Goal: Task Accomplishment & Management: Use online tool/utility

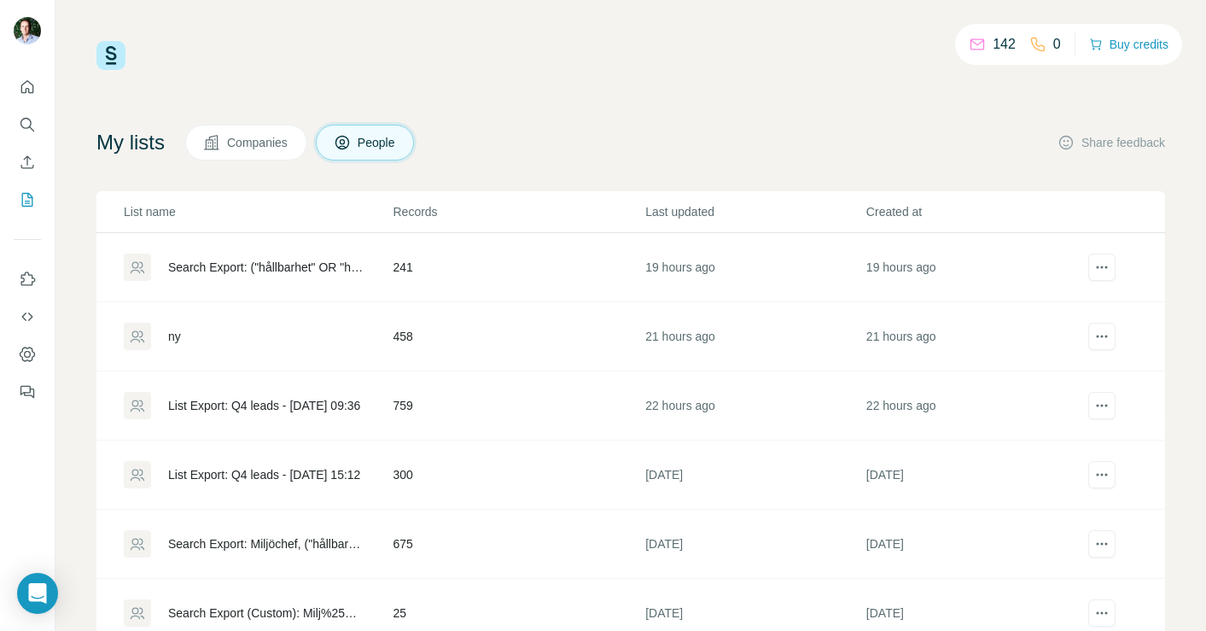
click at [369, 269] on div "Search Export: ("hållbarhet" OR "hållbarhetschef" OR "hållbarhetsansvarig" OR "…" at bounding box center [257, 266] width 267 height 27
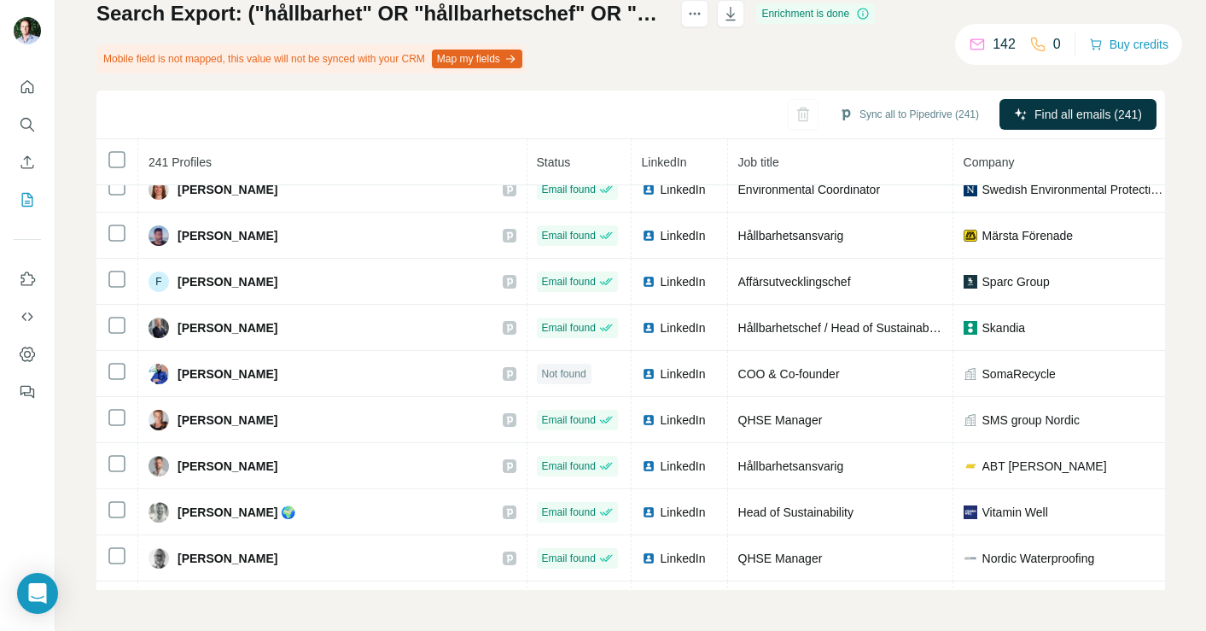
scroll to position [7841, 1]
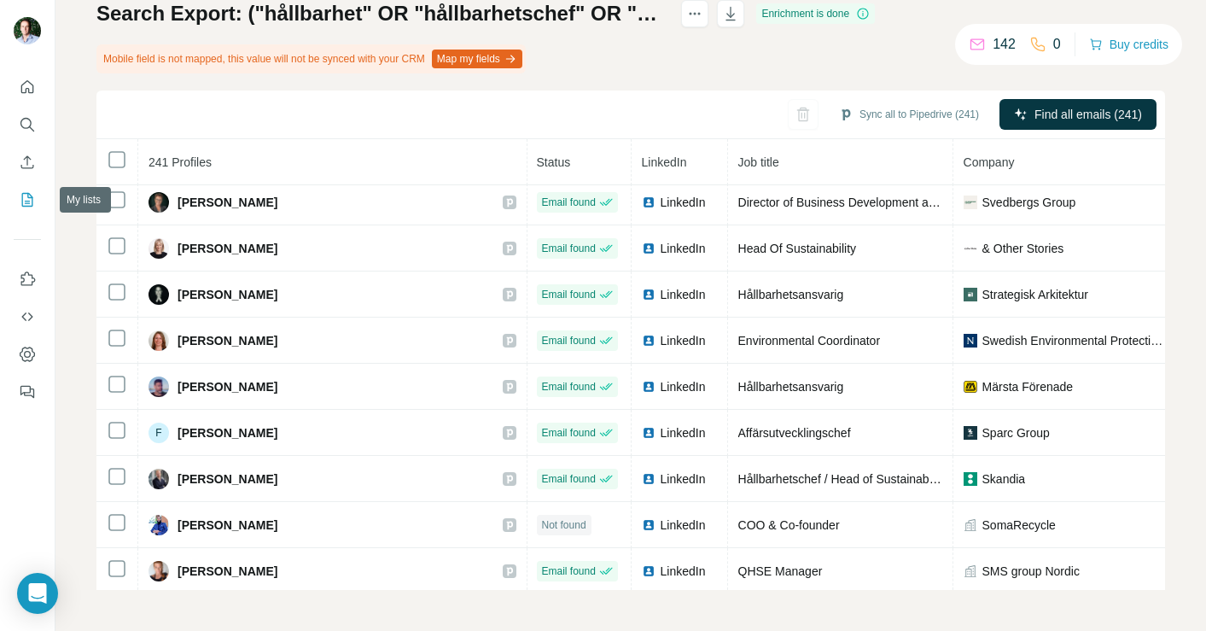
click at [27, 201] on icon "My lists" at bounding box center [29, 198] width 9 height 11
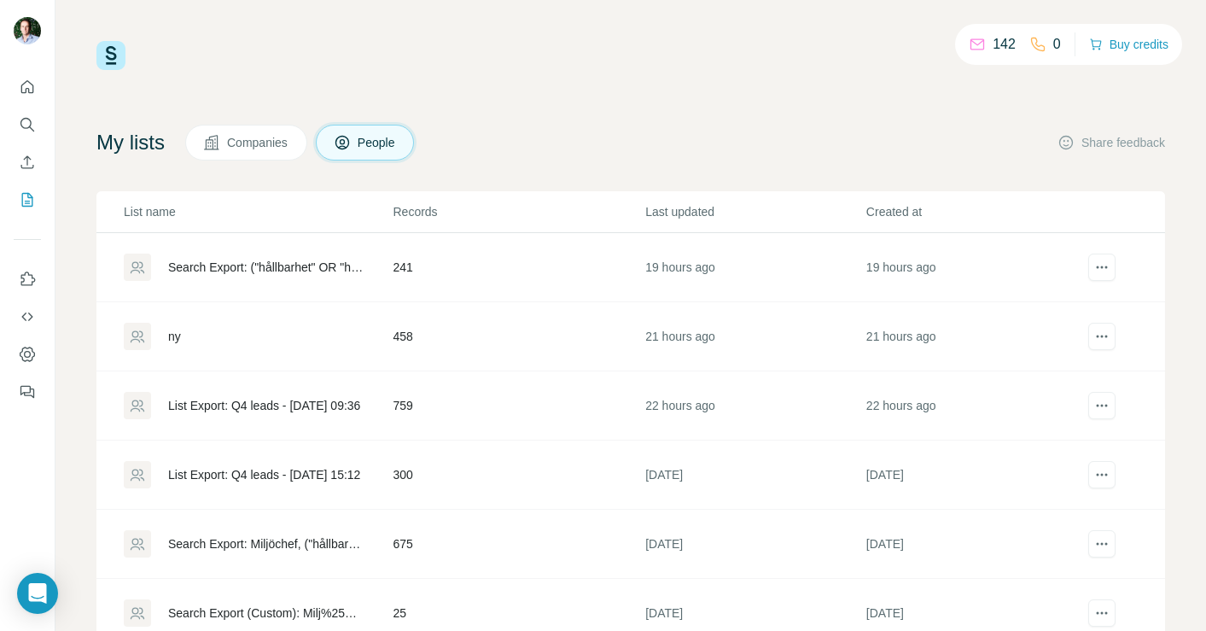
click at [172, 338] on div "ny" at bounding box center [174, 336] width 13 height 17
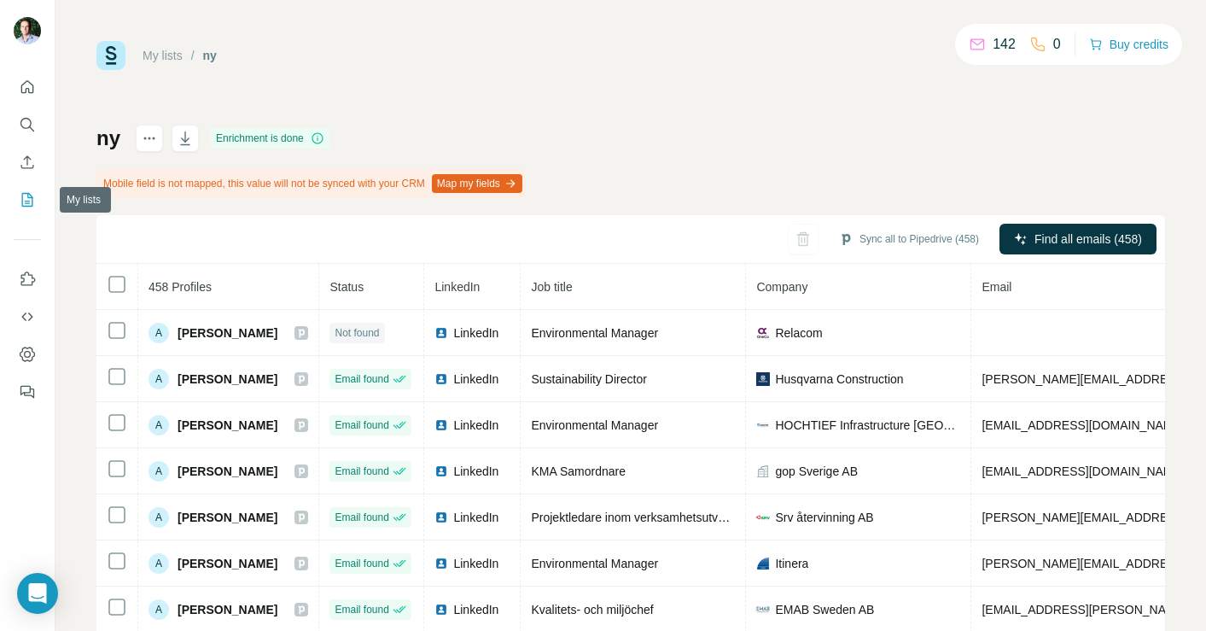
click at [28, 199] on icon "My lists" at bounding box center [27, 199] width 17 height 17
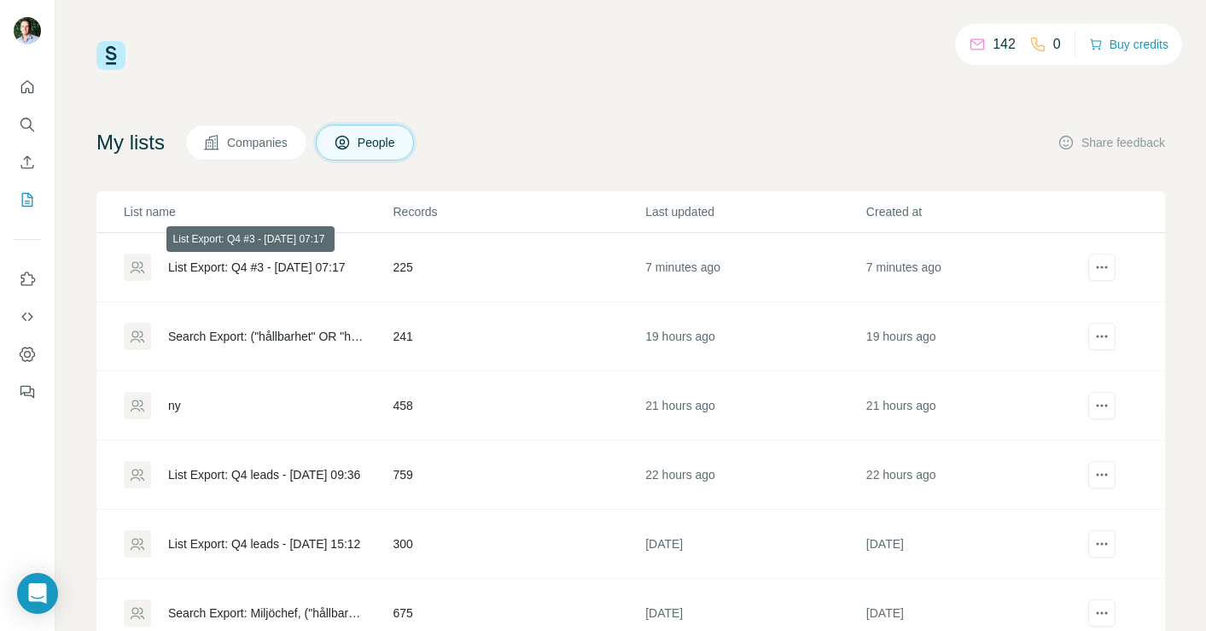
click at [246, 264] on div "List Export: Q4 #3 - [DATE] 07:17" at bounding box center [257, 267] width 178 height 17
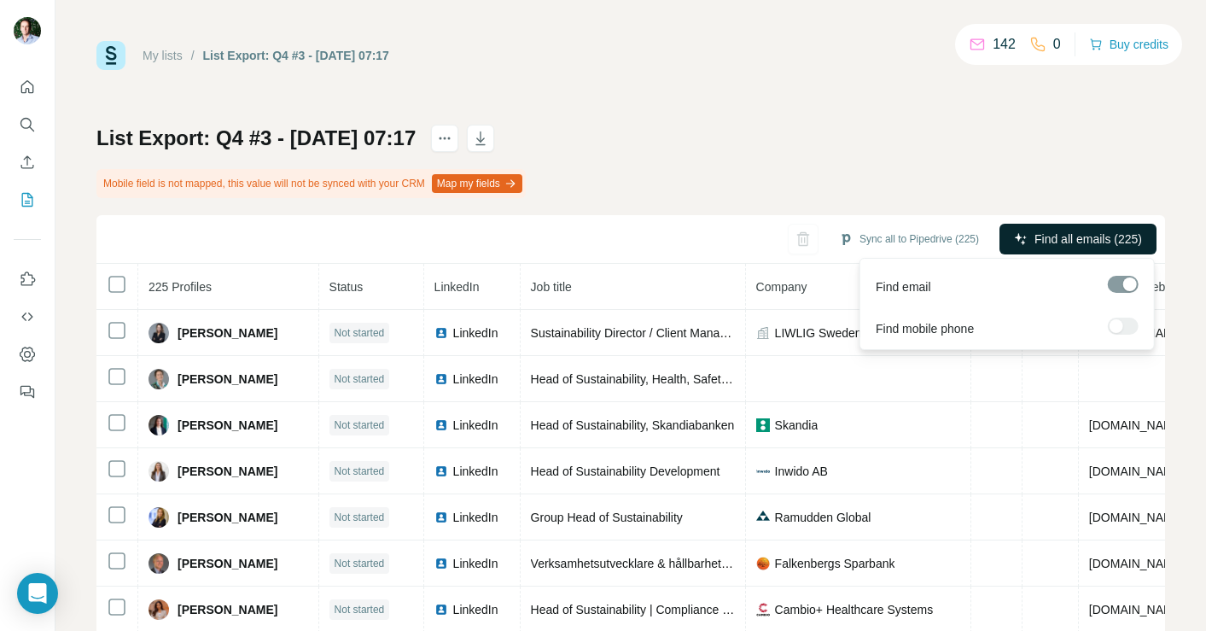
click at [1078, 240] on span "Find all emails (225)" at bounding box center [1088, 238] width 108 height 17
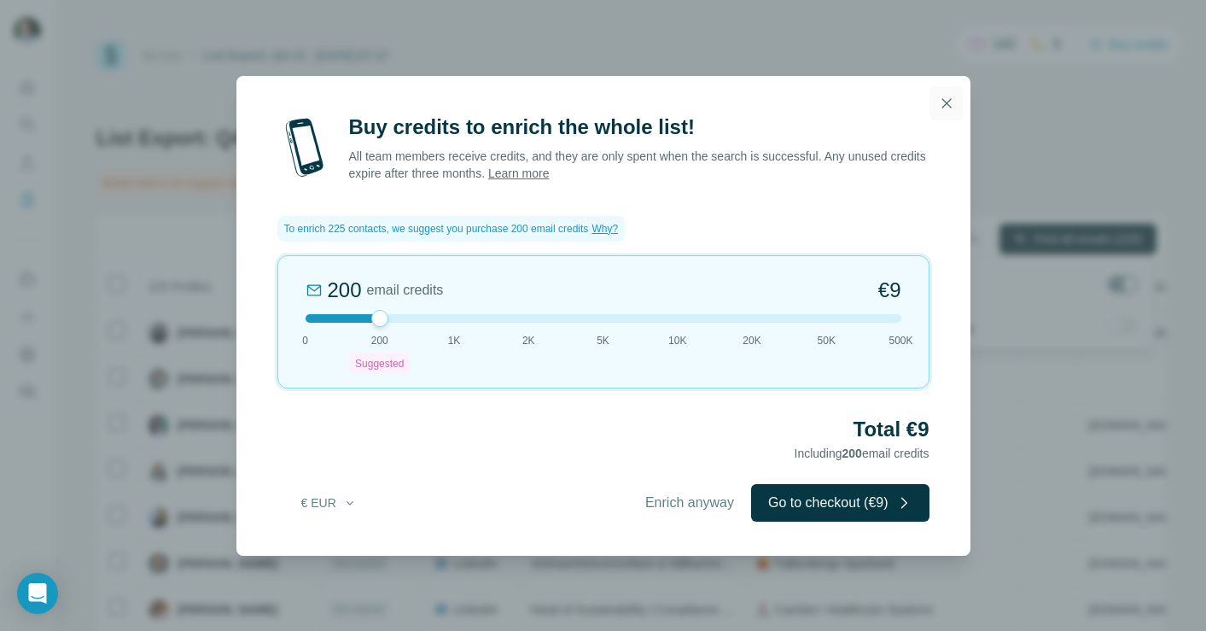
click at [947, 103] on icon "button" at bounding box center [945, 102] width 9 height 9
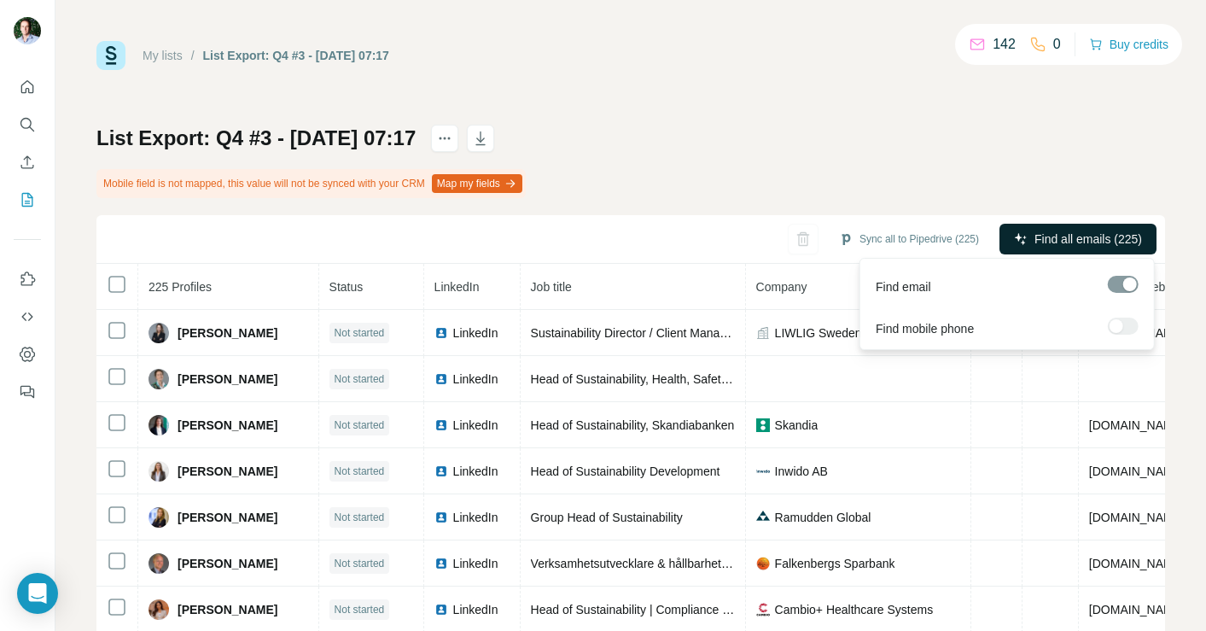
click at [1002, 148] on div "List Export: Q4 #3 - [DATE] 07:17 Mobile field is not mapped, this value will n…" at bounding box center [630, 420] width 1069 height 590
click at [1066, 239] on span "Find all emails (225)" at bounding box center [1088, 238] width 108 height 17
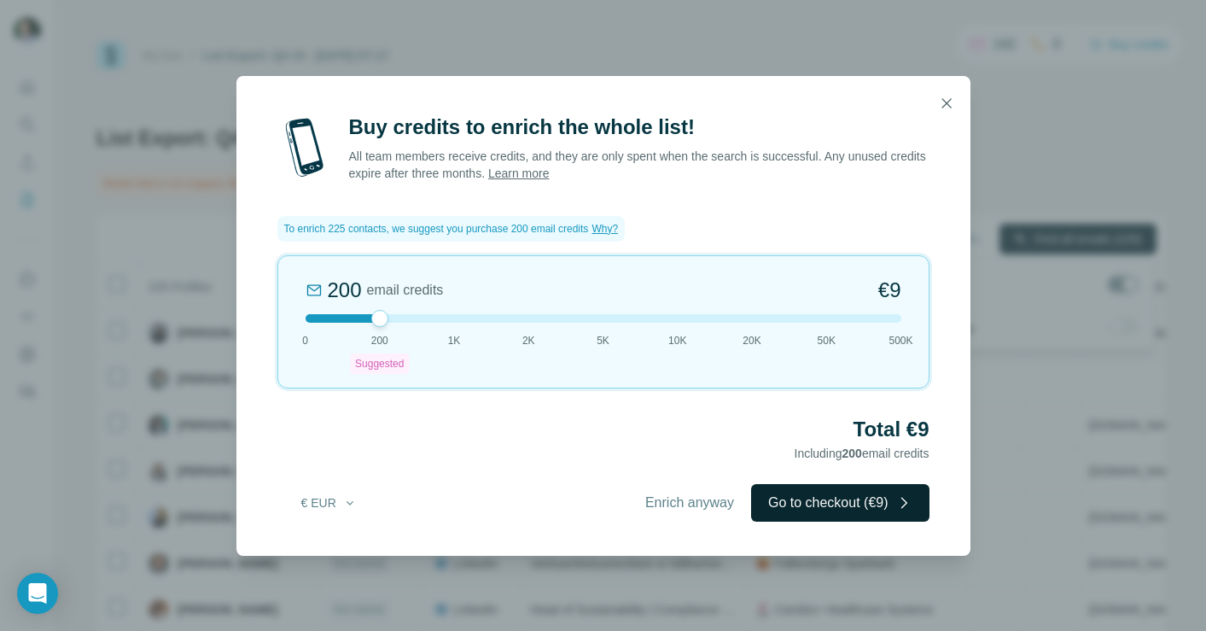
click at [805, 504] on button "Go to checkout (€9)" at bounding box center [840, 503] width 178 height 38
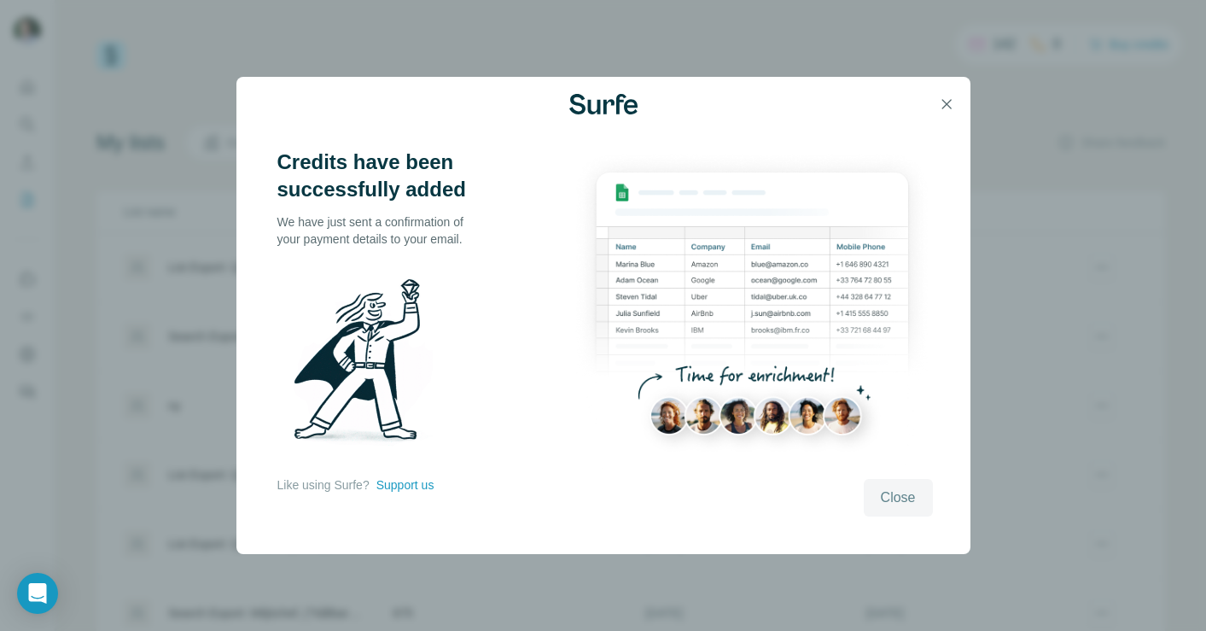
click at [898, 502] on span "Close" at bounding box center [898, 497] width 35 height 20
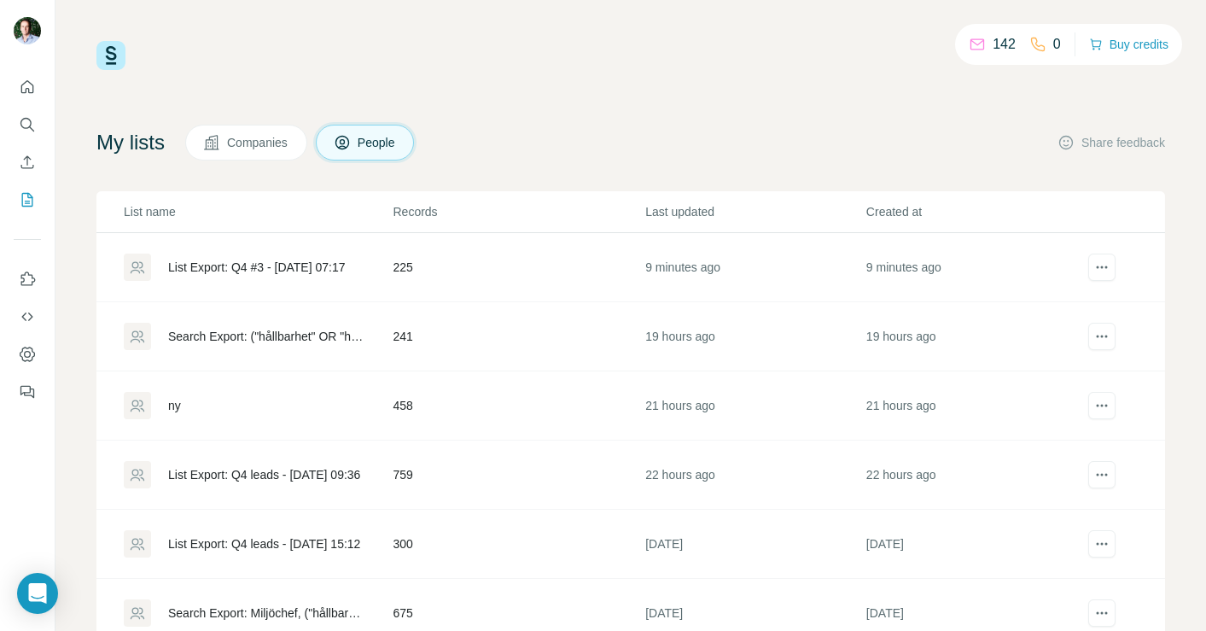
click at [270, 267] on div "List Export: Q4 #3 - [DATE] 07:17" at bounding box center [257, 267] width 178 height 17
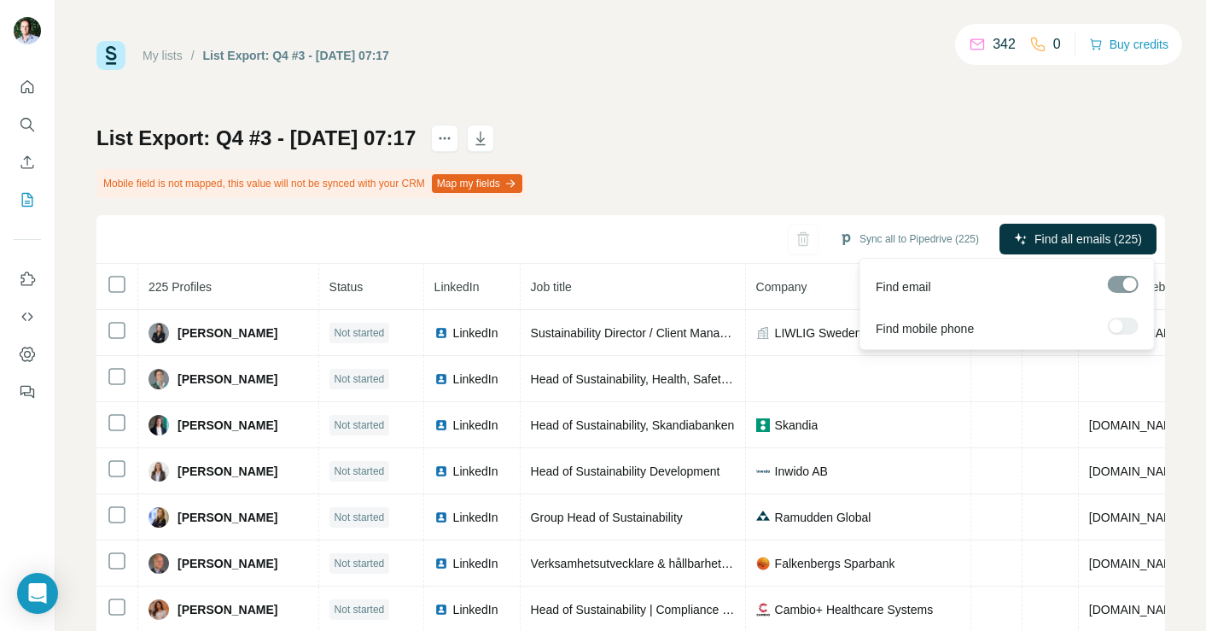
click at [1065, 241] on span "Find all emails (225)" at bounding box center [1088, 238] width 108 height 17
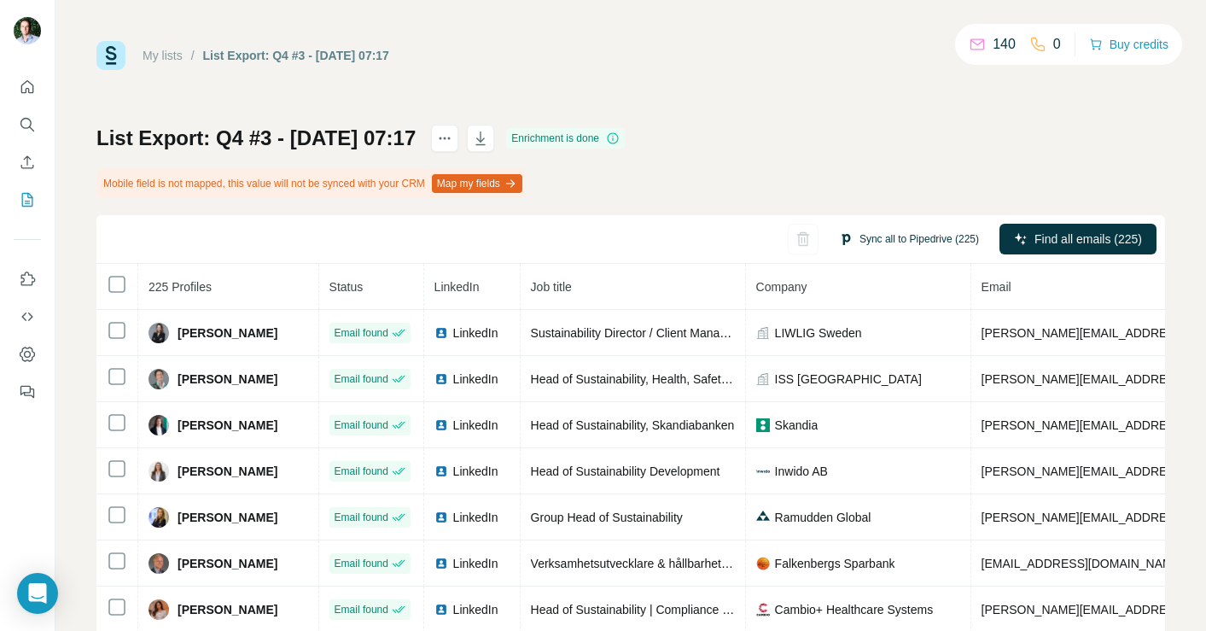
click at [906, 238] on button "Sync all to Pipedrive (225)" at bounding box center [909, 239] width 164 height 26
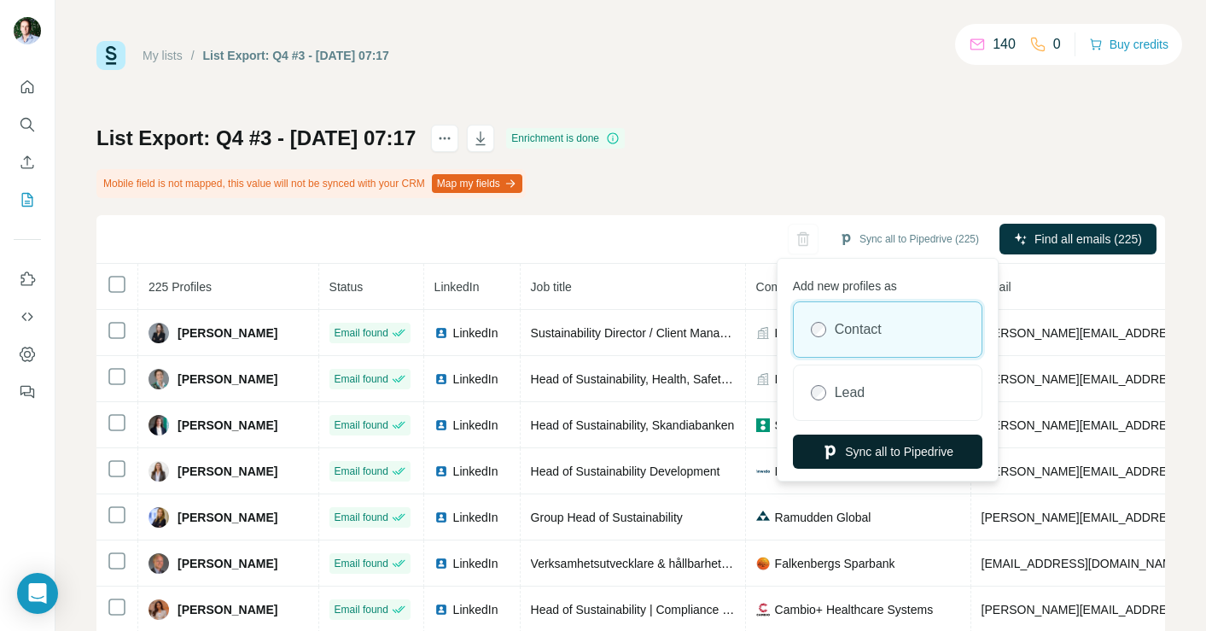
click at [889, 452] on button "Sync all to Pipedrive" at bounding box center [887, 451] width 189 height 34
